Goal: Task Accomplishment & Management: Use online tool/utility

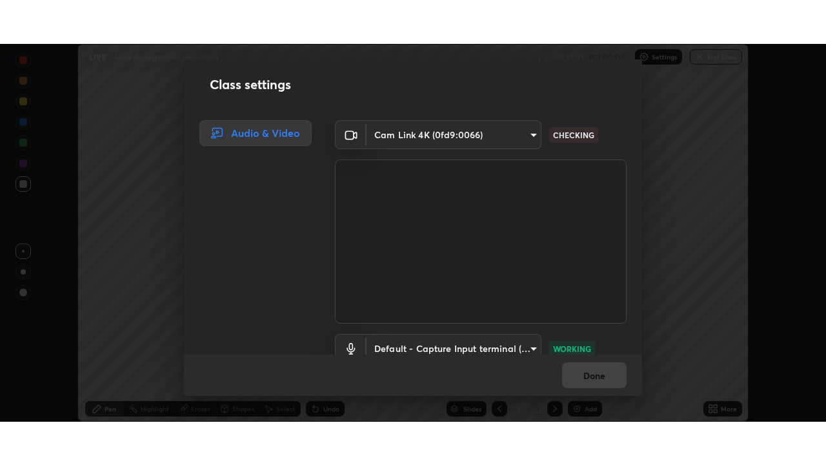
scroll to position [377, 825]
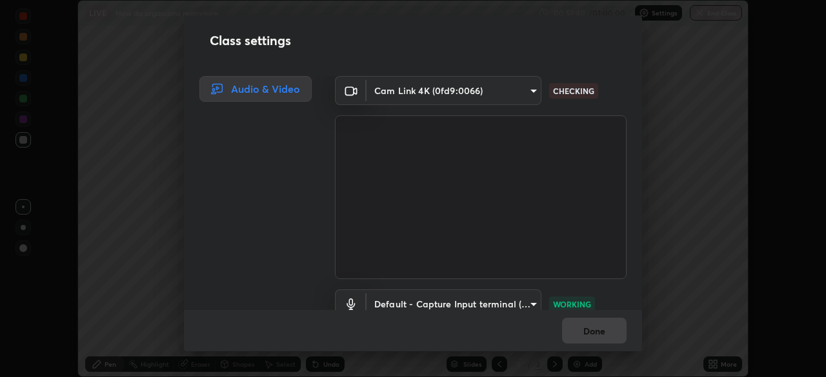
click at [593, 336] on div "Done" at bounding box center [413, 330] width 458 height 41
click at [595, 327] on div "Done" at bounding box center [413, 330] width 458 height 41
click at [593, 325] on div "Done" at bounding box center [413, 330] width 458 height 41
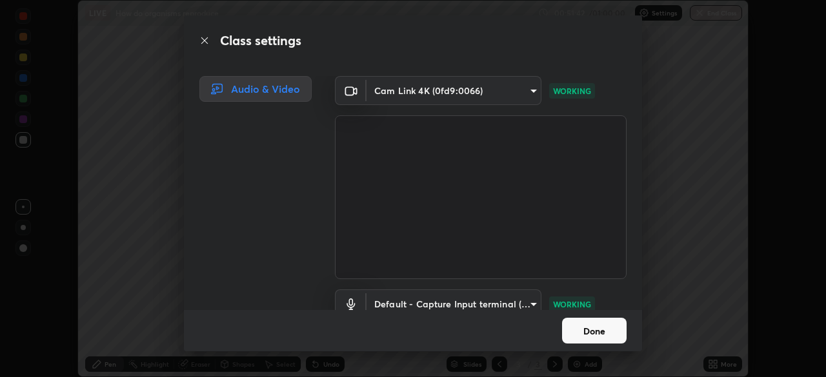
click at [596, 332] on button "Done" at bounding box center [594, 331] width 65 height 26
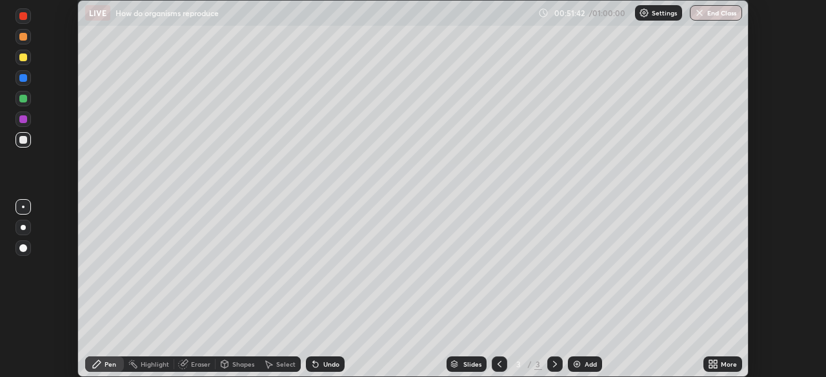
click at [590, 329] on button "Done" at bounding box center [594, 331] width 65 height 26
click at [25, 100] on div at bounding box center [23, 99] width 8 height 8
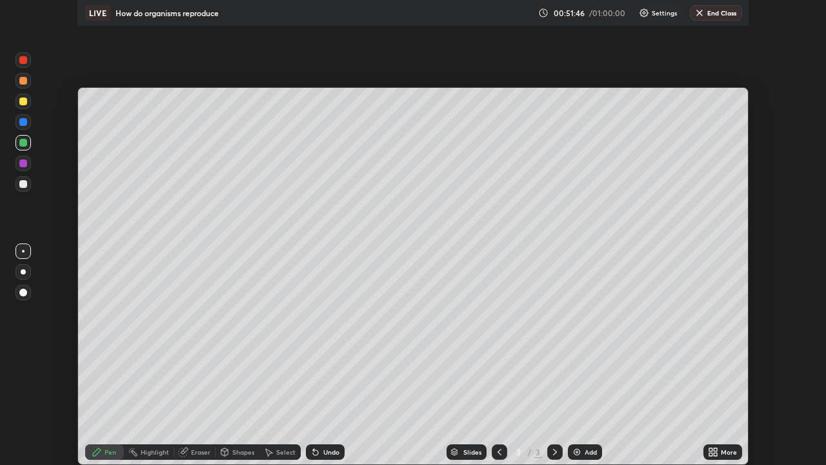
scroll to position [465, 826]
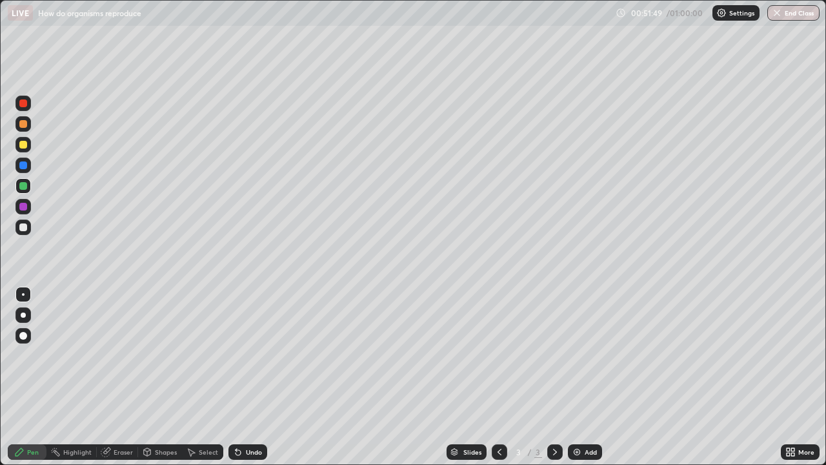
click at [729, 17] on div "Settings" at bounding box center [735, 12] width 47 height 15
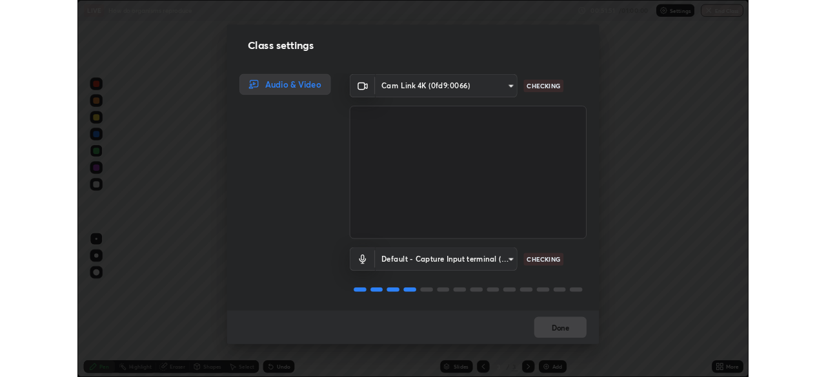
scroll to position [1, 0]
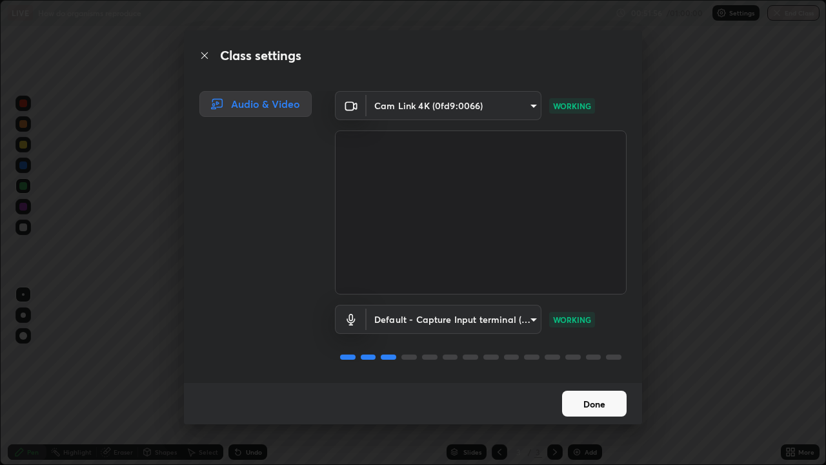
click at [592, 377] on button "Done" at bounding box center [594, 403] width 65 height 26
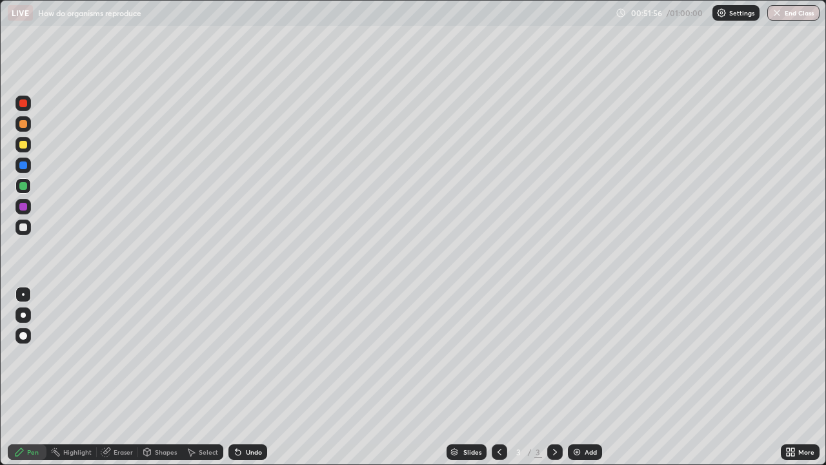
click at [594, 377] on button "Done" at bounding box center [594, 403] width 65 height 26
click at [18, 315] on div at bounding box center [22, 314] width 15 height 15
click at [22, 315] on div at bounding box center [23, 314] width 5 height 5
click at [801, 377] on div "More" at bounding box center [806, 451] width 16 height 6
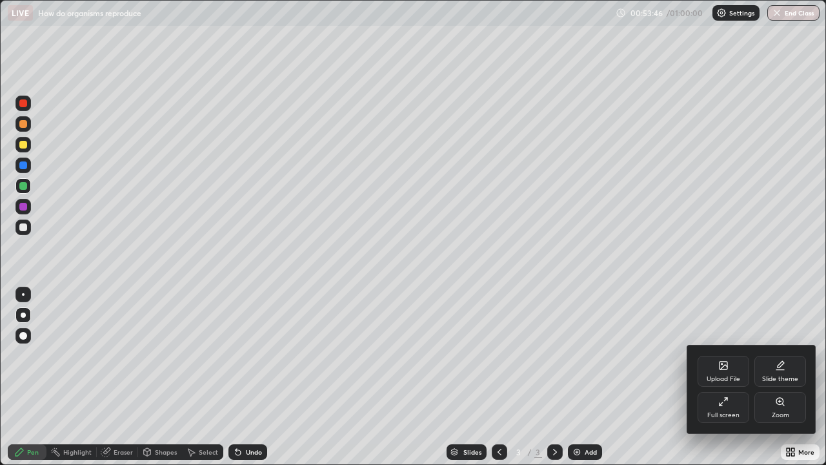
click at [731, 377] on div "Full screen" at bounding box center [723, 407] width 52 height 31
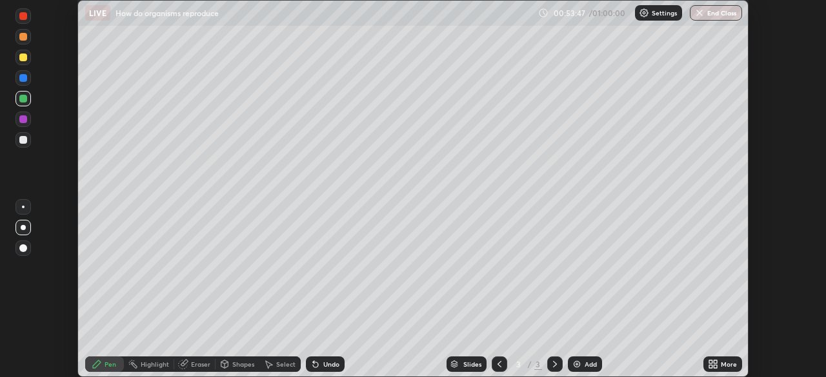
scroll to position [64142, 63693]
click at [724, 12] on button "End Class" at bounding box center [716, 12] width 52 height 15
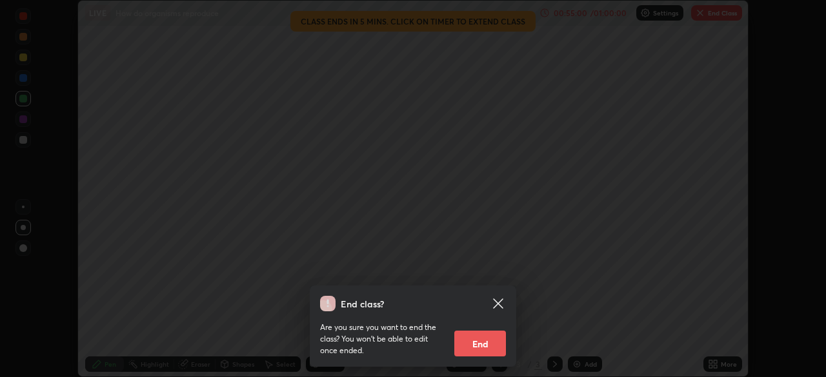
click at [489, 346] on button "End" at bounding box center [480, 344] width 52 height 26
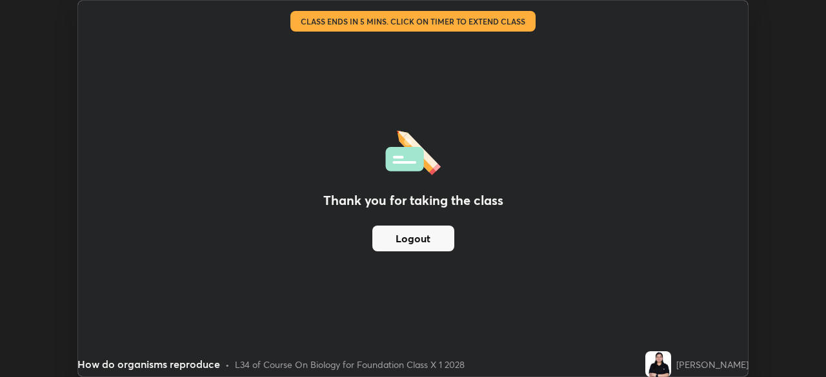
click at [426, 242] on button "Logout" at bounding box center [413, 239] width 82 height 26
